Goal: Browse casually: Explore the website without a specific task or goal

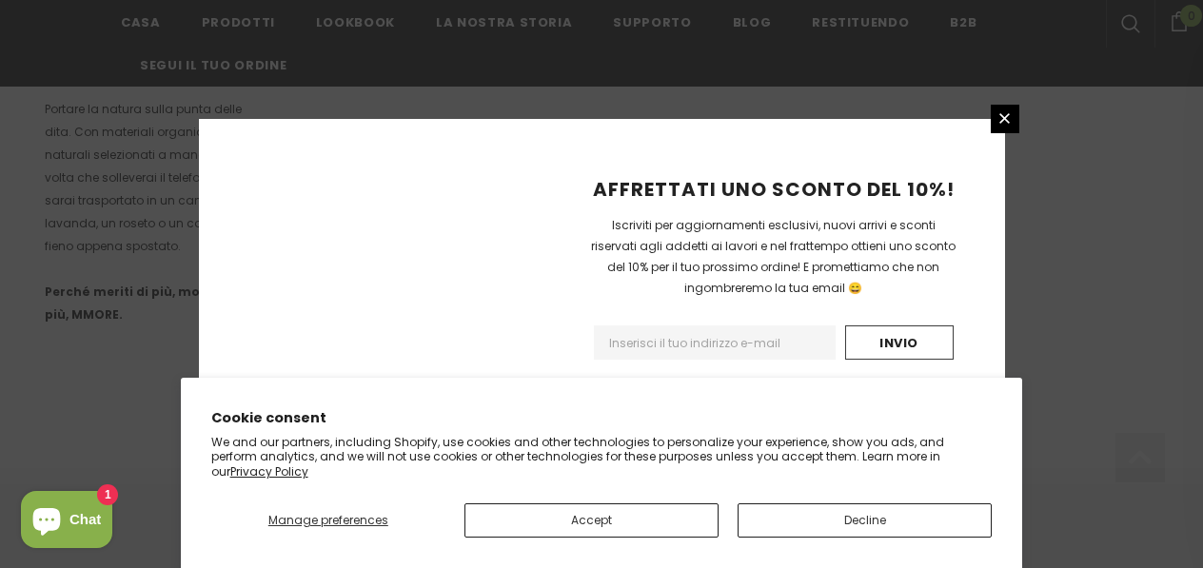
scroll to position [1421, 0]
